Goal: Task Accomplishment & Management: Use online tool/utility

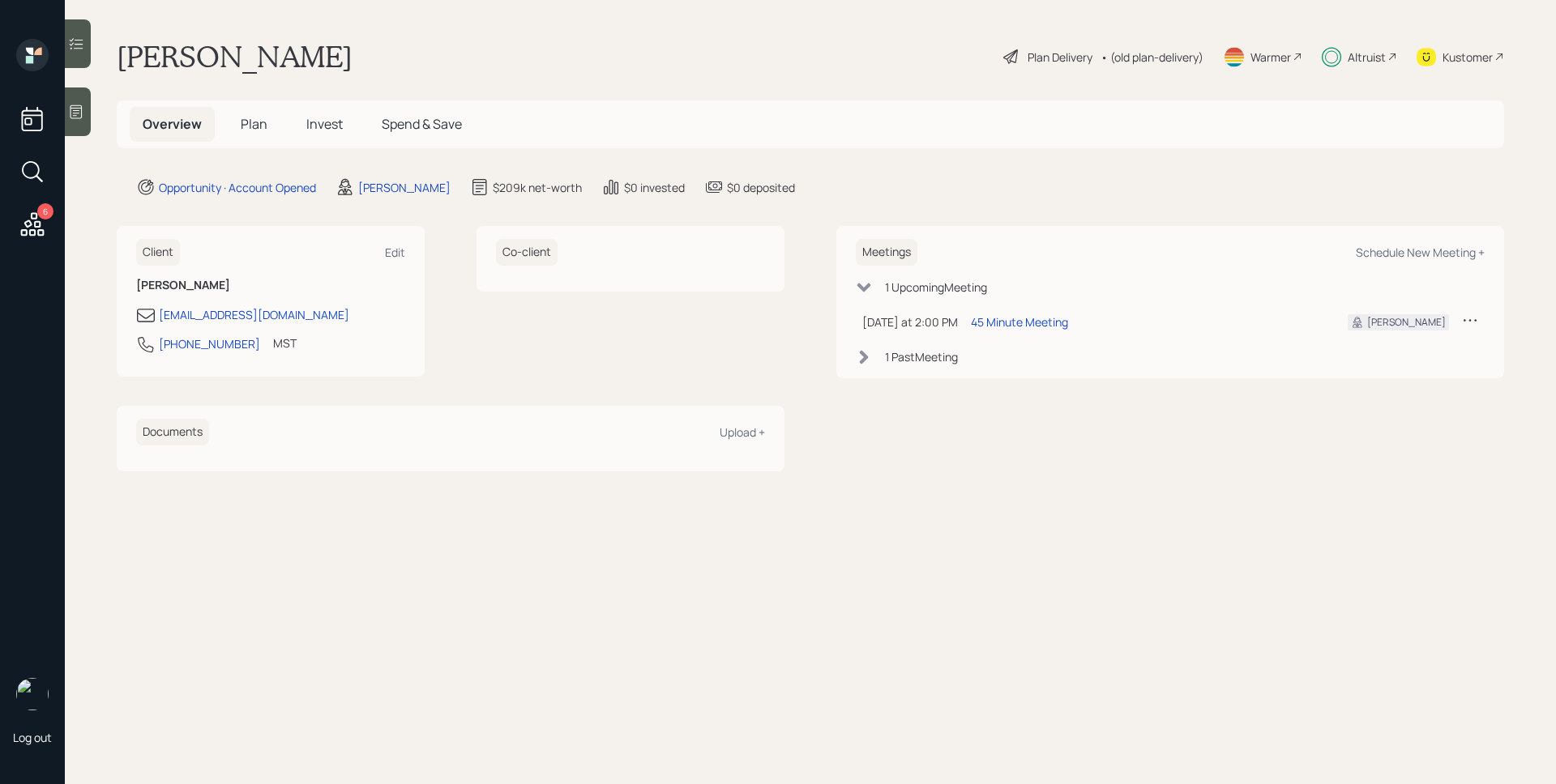
click at [317, 125] on span "Invest" at bounding box center [324, 123] width 37 height 18
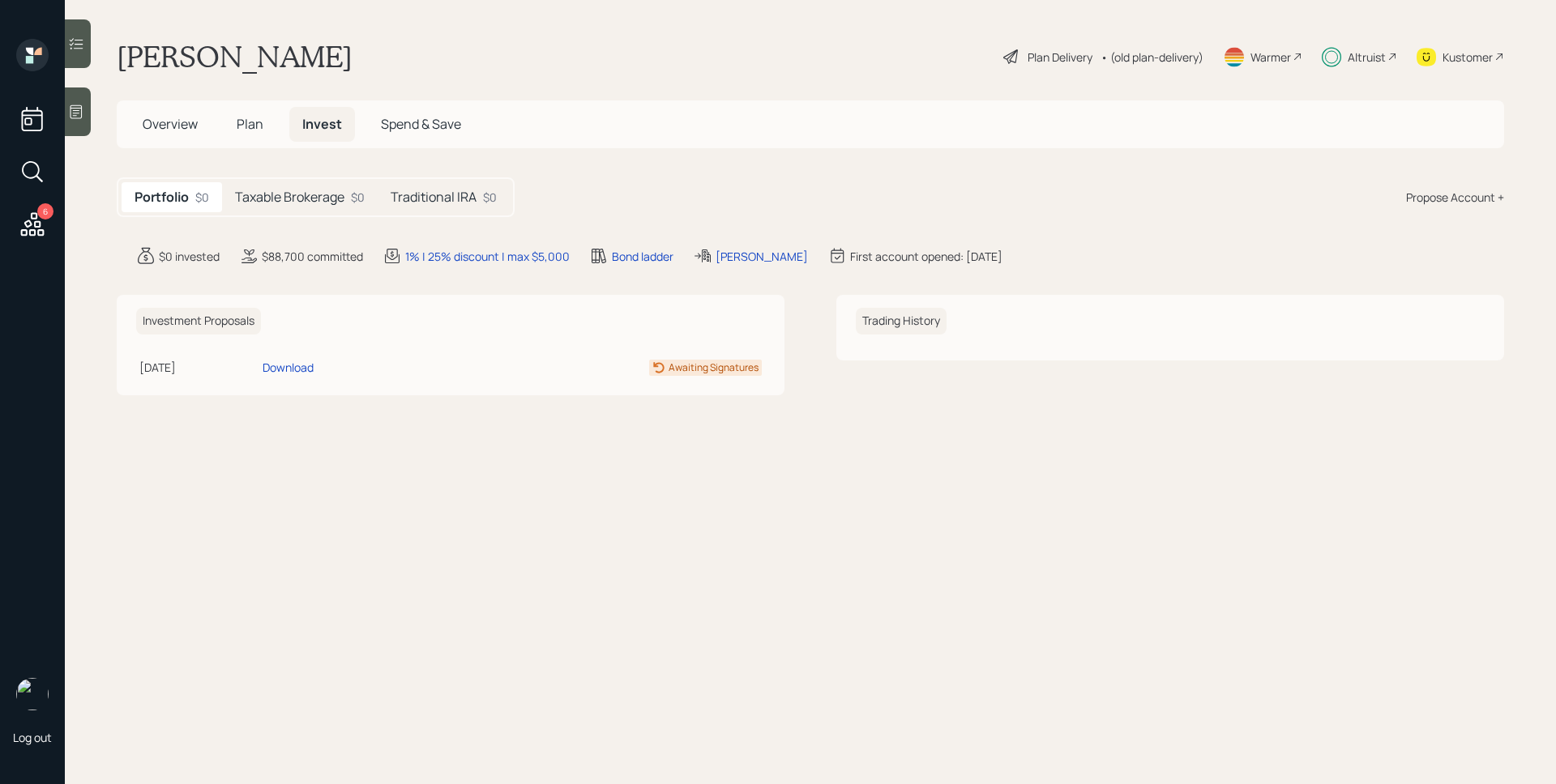
click at [291, 198] on h5 "Taxable Brokerage" at bounding box center [290, 197] width 109 height 15
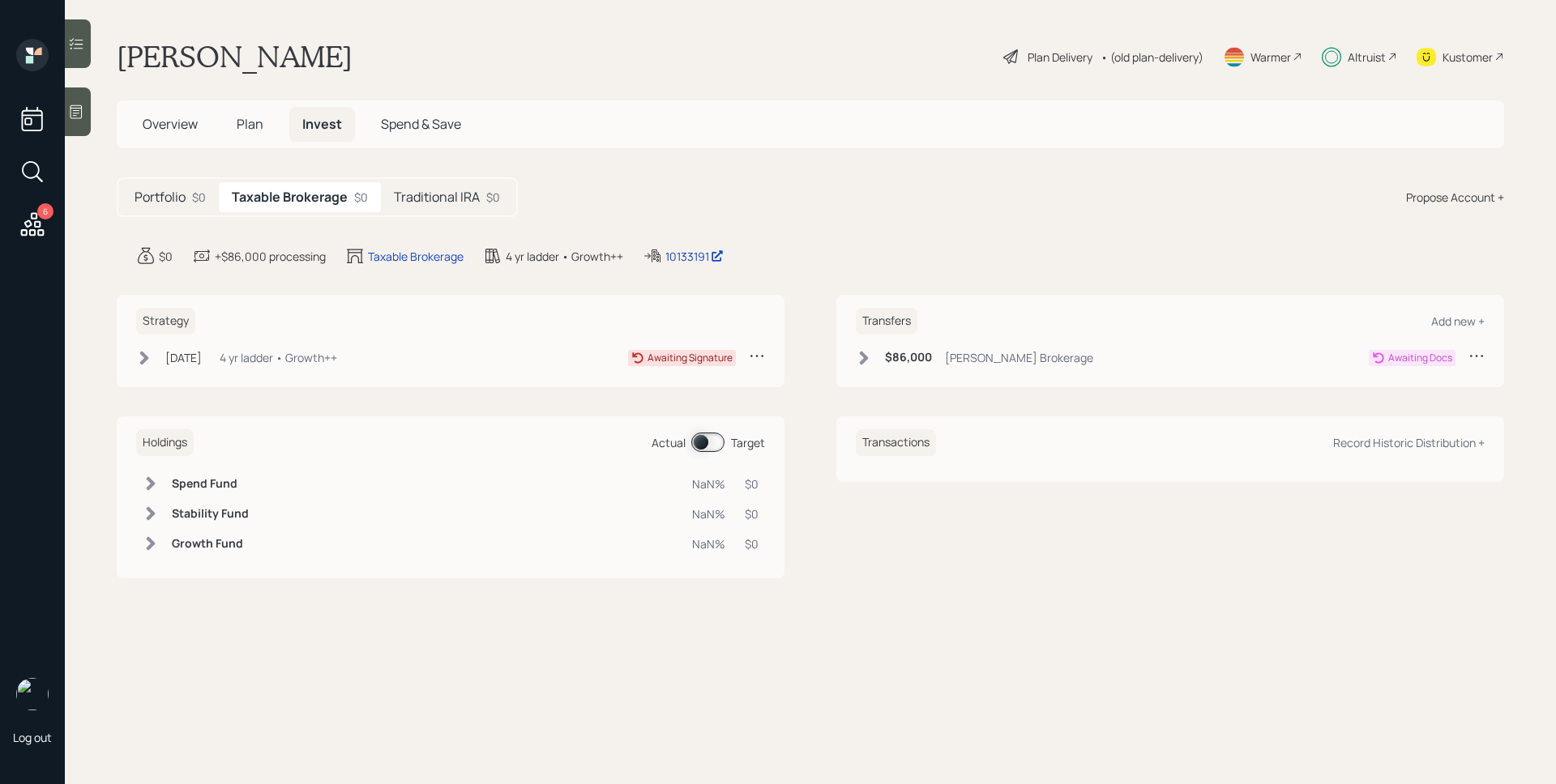
click at [887, 371] on div "$86,000 [PERSON_NAME] Brokerage Awaiting Docs" at bounding box center [1170, 361] width 629 height 26
click at [891, 357] on h6 "$86,000" at bounding box center [908, 357] width 47 height 14
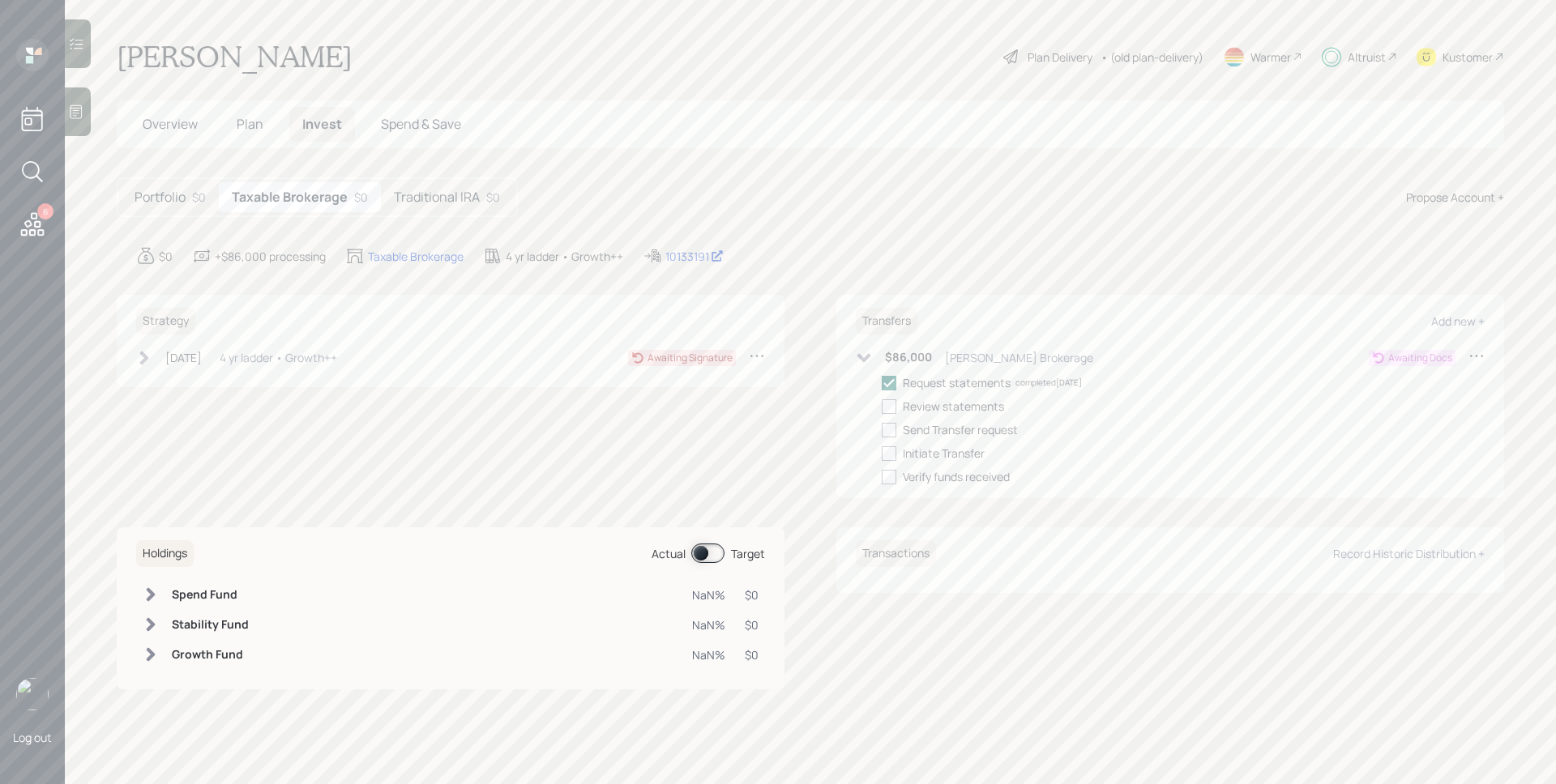
click at [891, 357] on h6 "$86,000" at bounding box center [908, 357] width 47 height 14
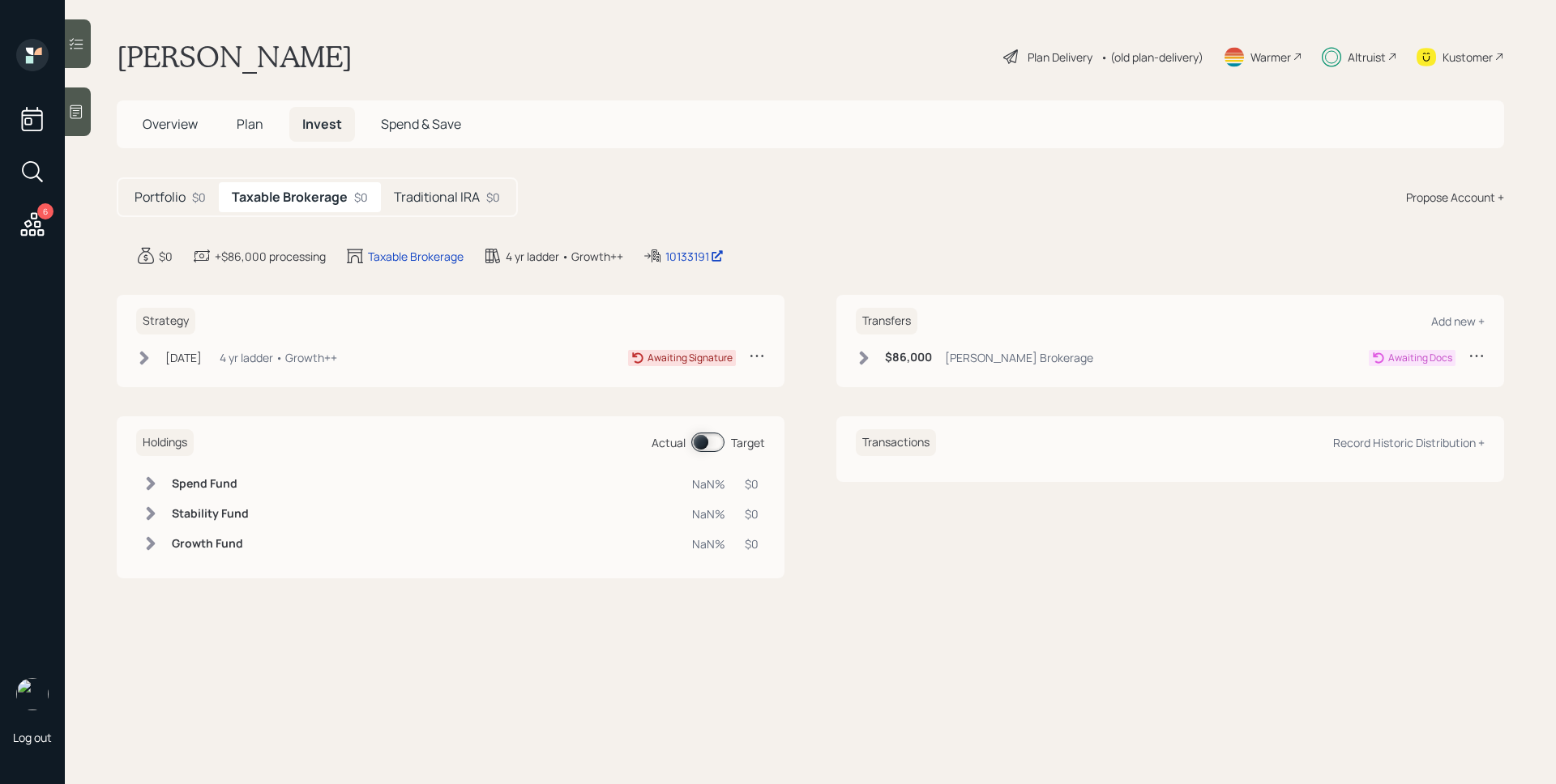
click at [296, 359] on div "4 yr ladder • Growth++" at bounding box center [278, 357] width 118 height 17
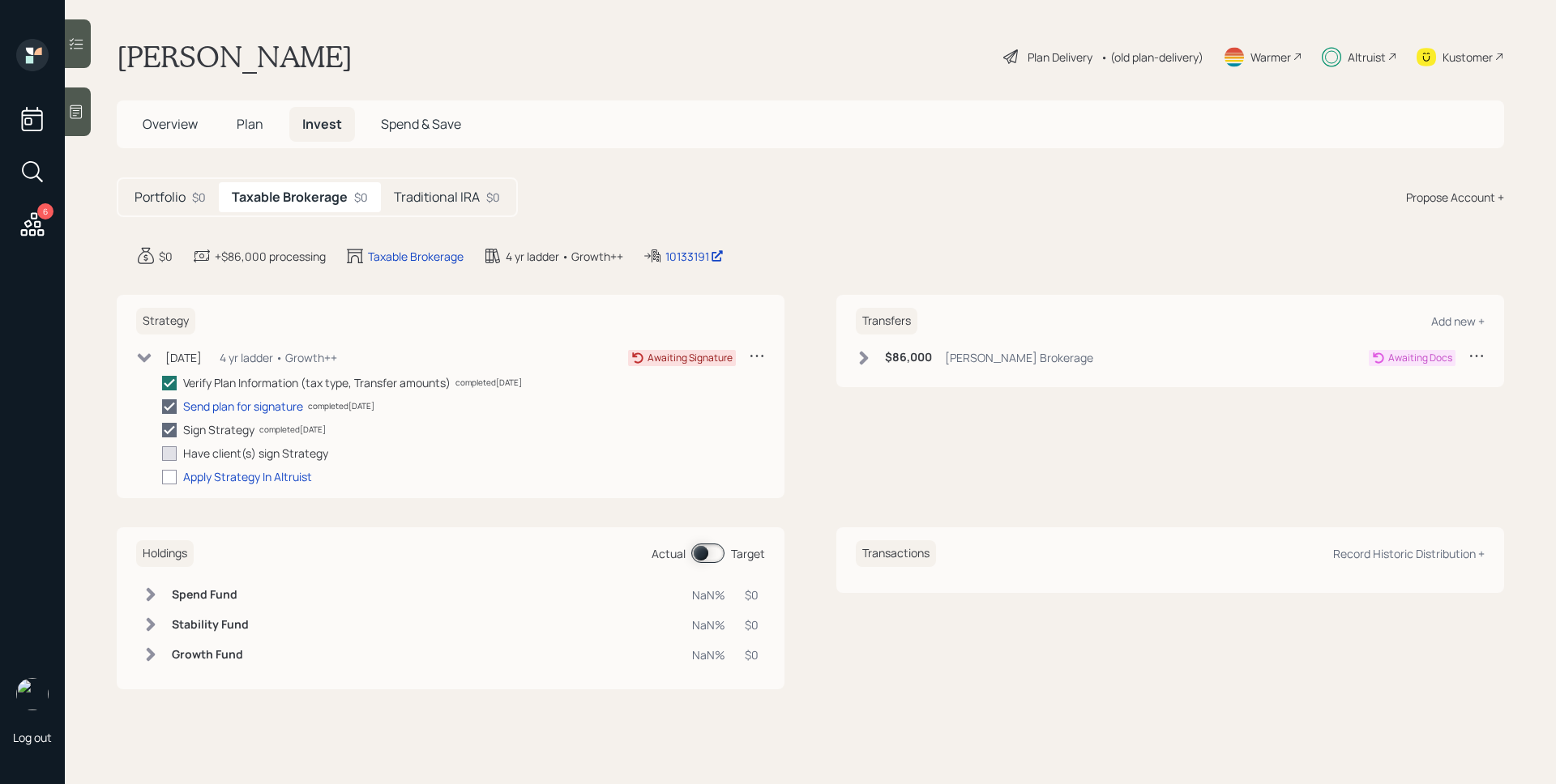
click at [446, 196] on h5 "Traditional IRA" at bounding box center [436, 197] width 86 height 15
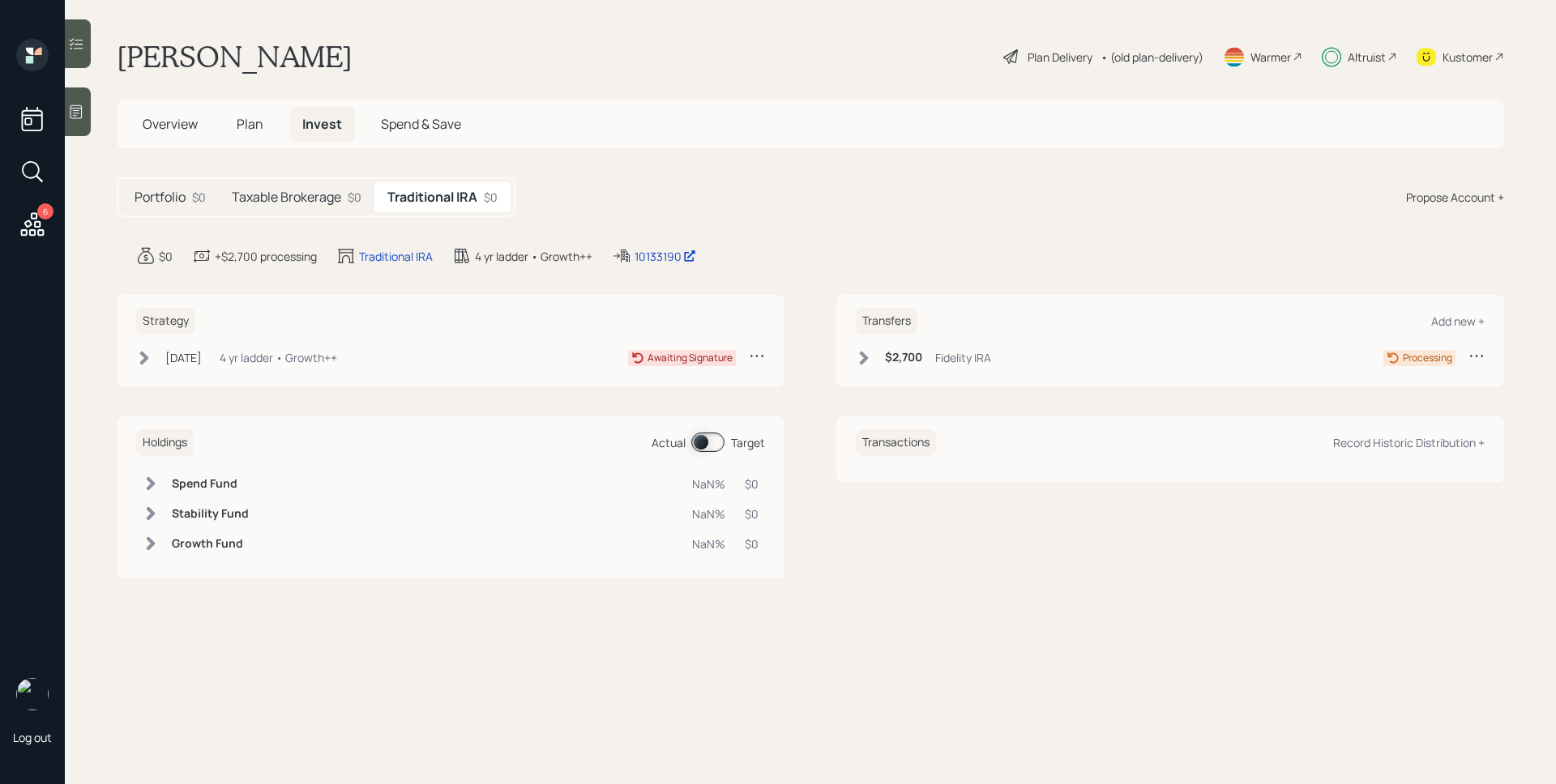
click at [951, 354] on div "Fidelity IRA" at bounding box center [963, 357] width 55 height 17
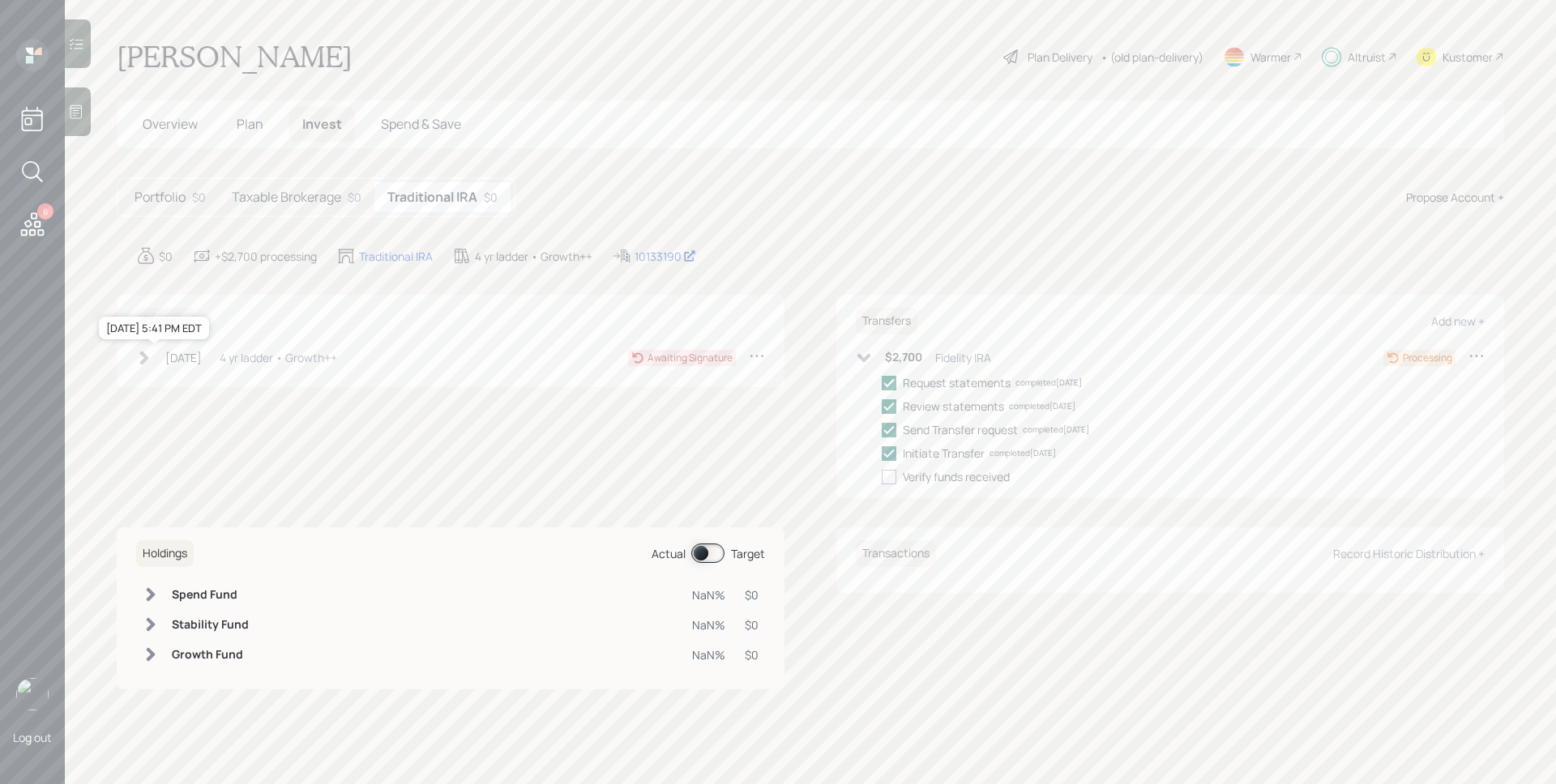
click at [191, 357] on div "[DATE]" at bounding box center [183, 357] width 37 height 17
click at [1374, 56] on div "Altruist" at bounding box center [1366, 57] width 39 height 17
click at [28, 231] on icon at bounding box center [32, 224] width 29 height 29
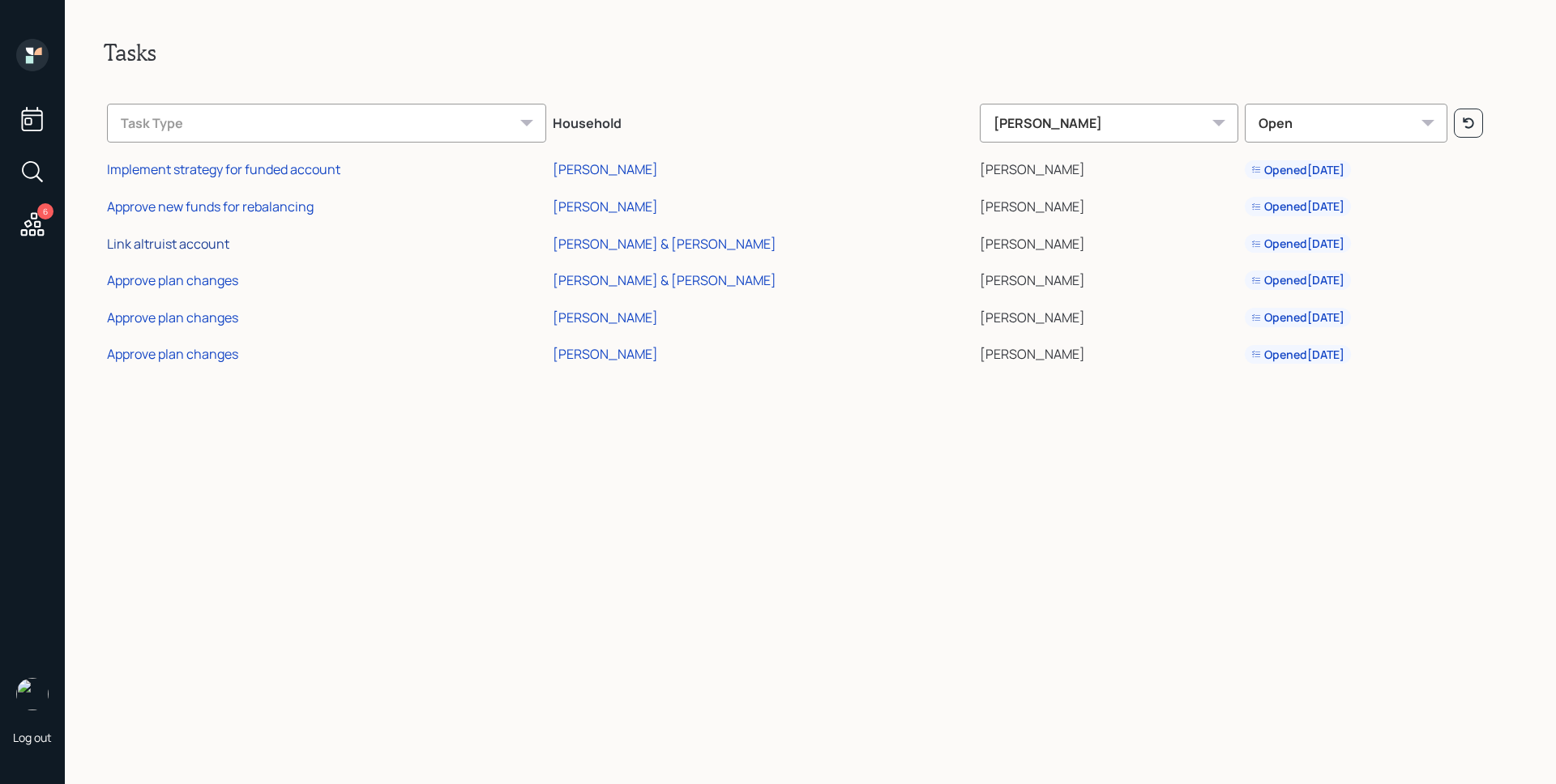
click at [201, 247] on div "Link altruist account" at bounding box center [168, 243] width 122 height 18
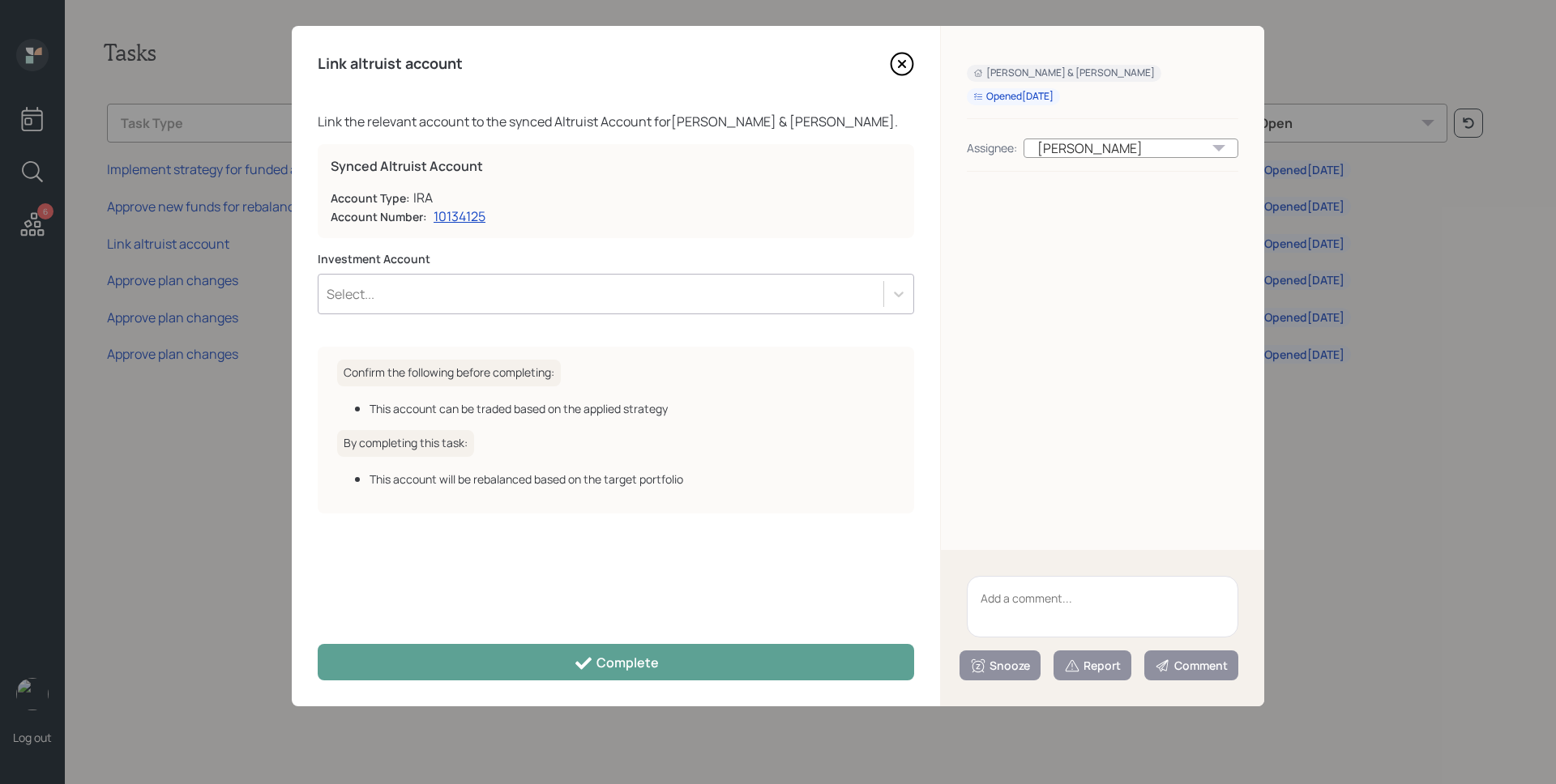
click at [897, 67] on icon at bounding box center [902, 64] width 24 height 24
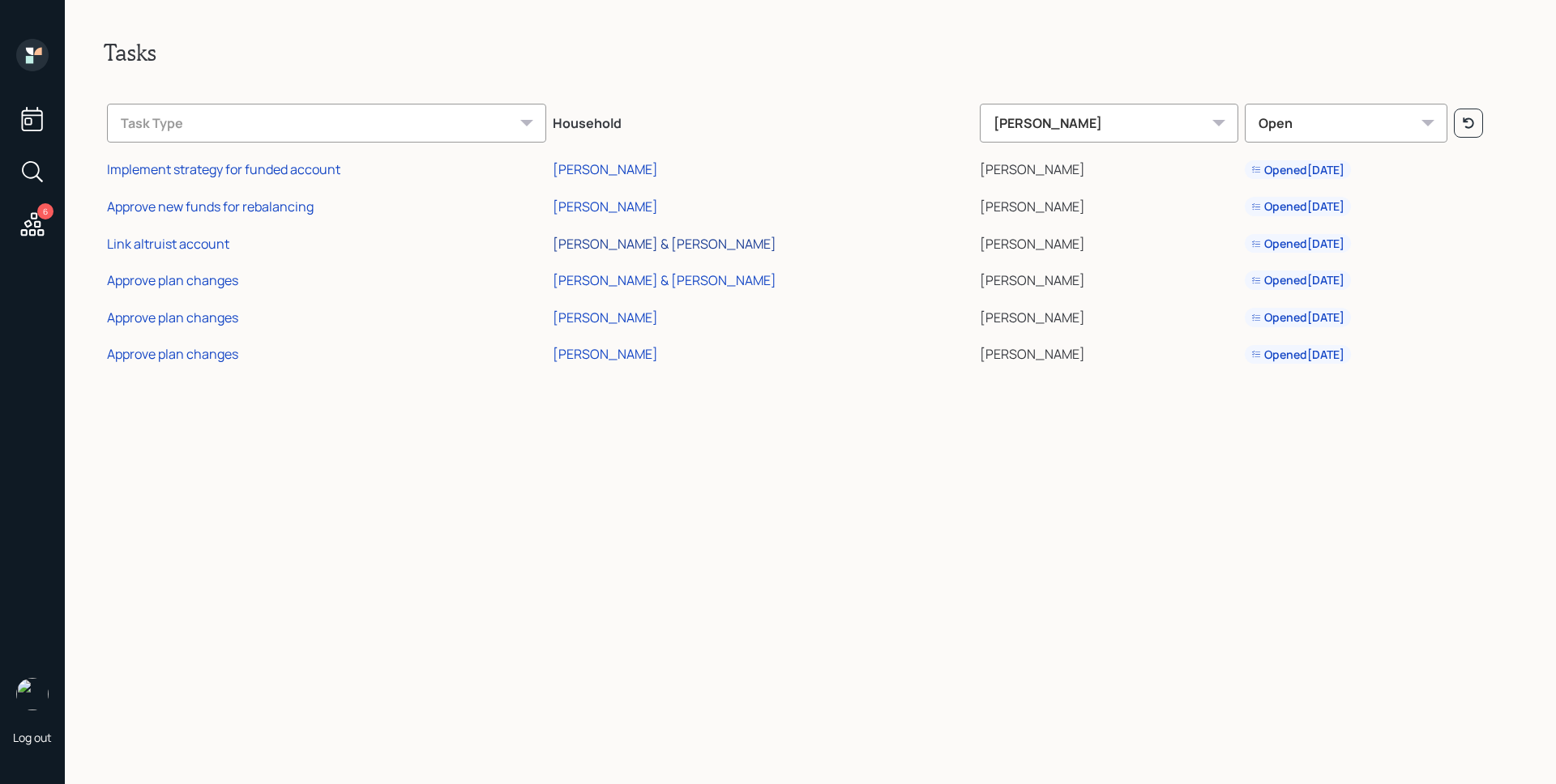
click at [715, 249] on div "[PERSON_NAME] & [PERSON_NAME]" at bounding box center [665, 243] width 224 height 18
